Goal: Task Accomplishment & Management: Manage account settings

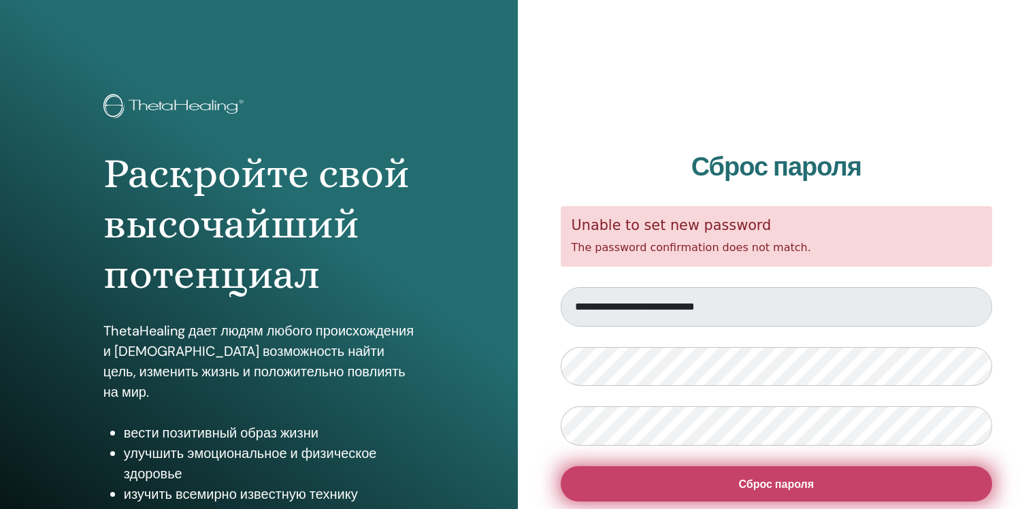
scroll to position [144, 0]
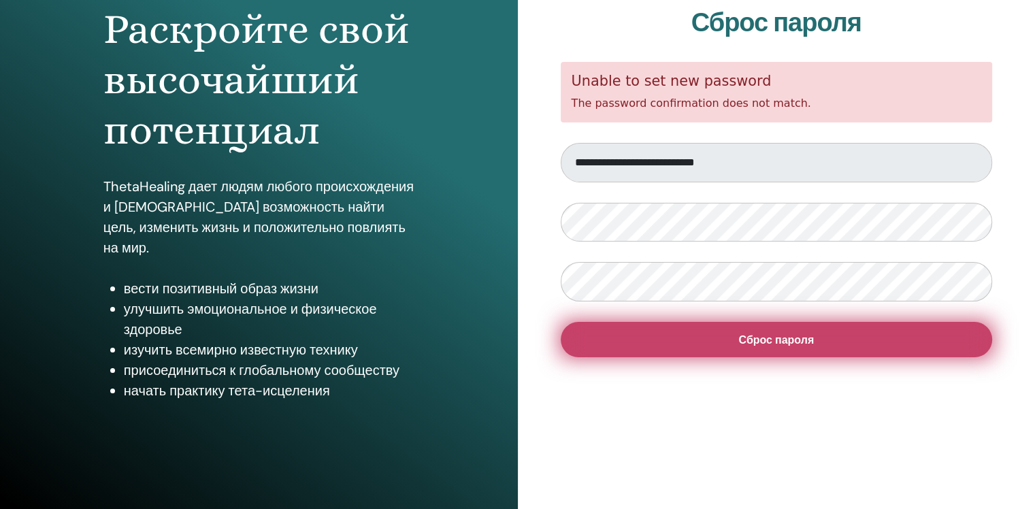
click at [783, 337] on span "Сброс пароля" at bounding box center [776, 340] width 76 height 14
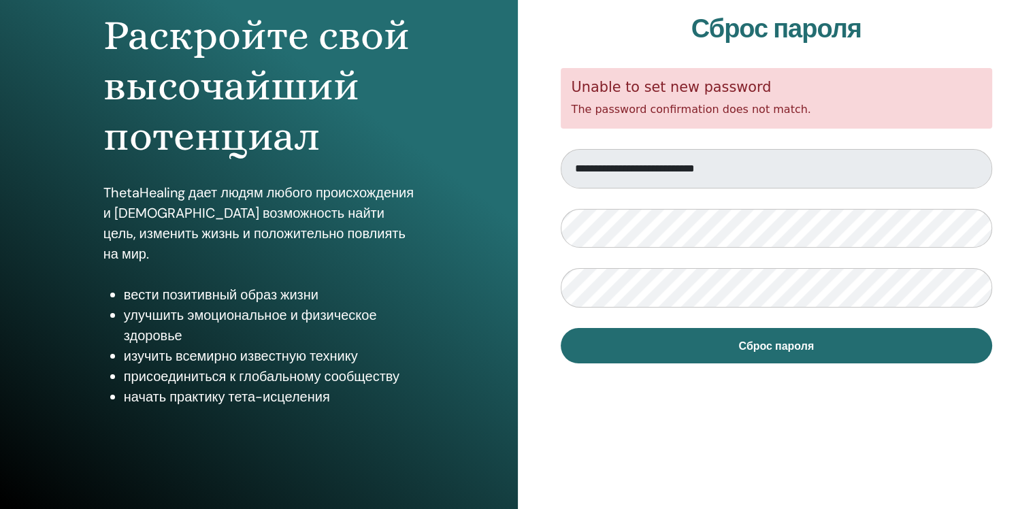
scroll to position [144, 0]
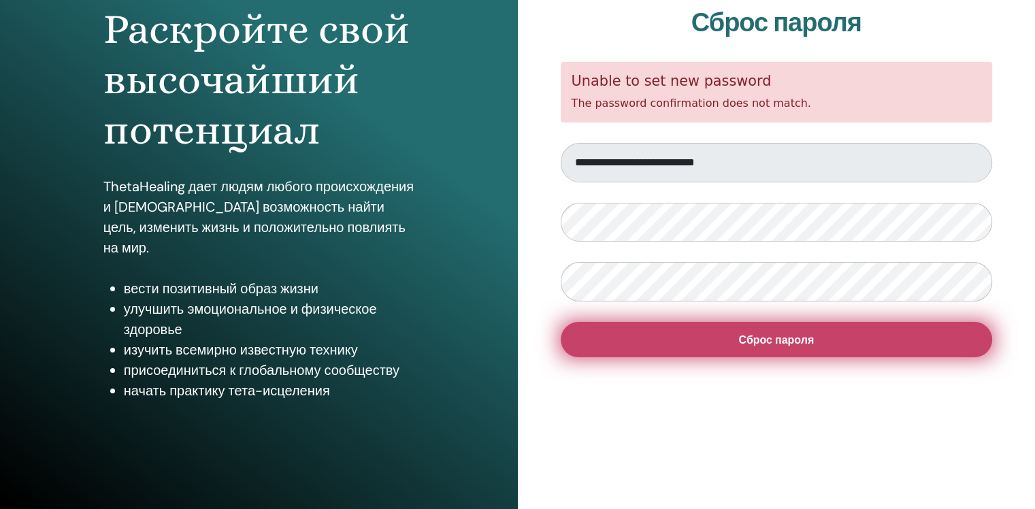
click at [838, 344] on button "Сброс пароля" at bounding box center [777, 339] width 432 height 35
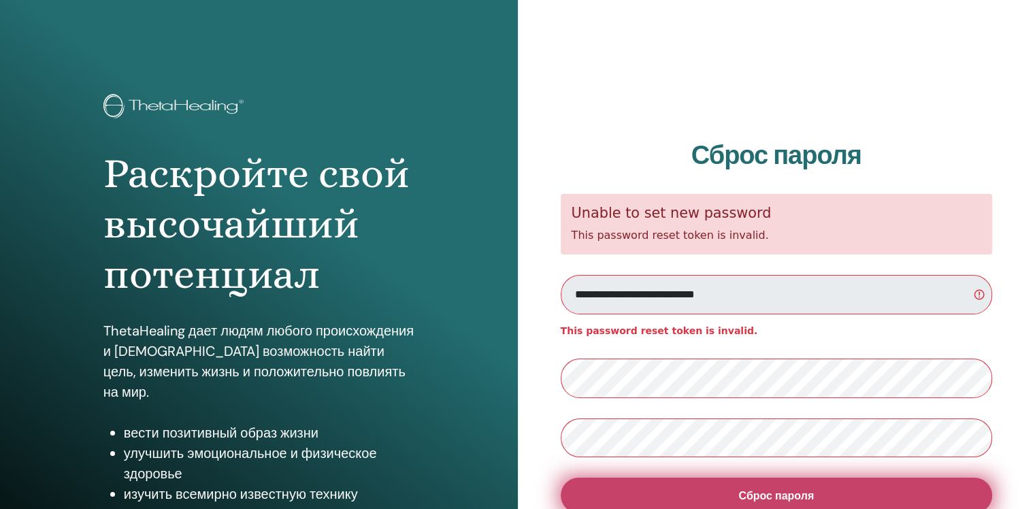
click at [765, 490] on span "Сброс пароля" at bounding box center [776, 496] width 76 height 14
